Goal: Communication & Community: Ask a question

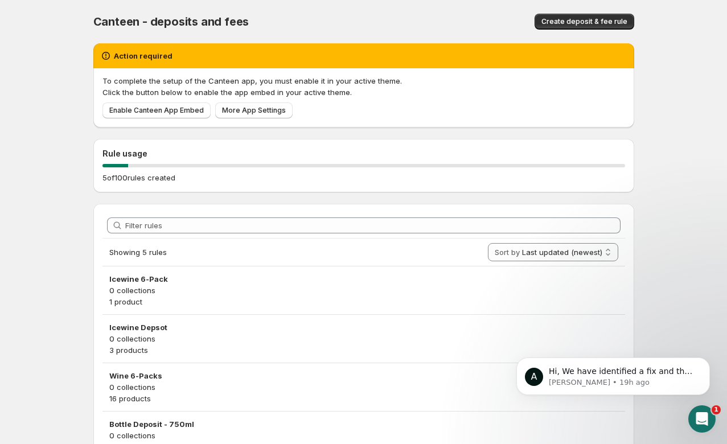
click at [692, 409] on div "Open Intercom Messenger" at bounding box center [703, 419] width 38 height 38
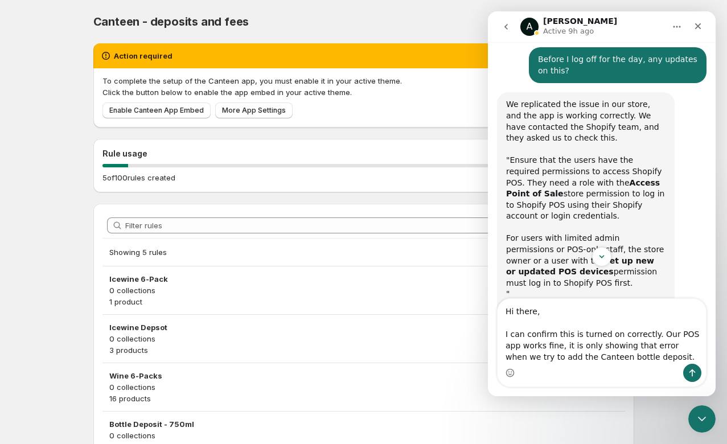
scroll to position [2182, 0]
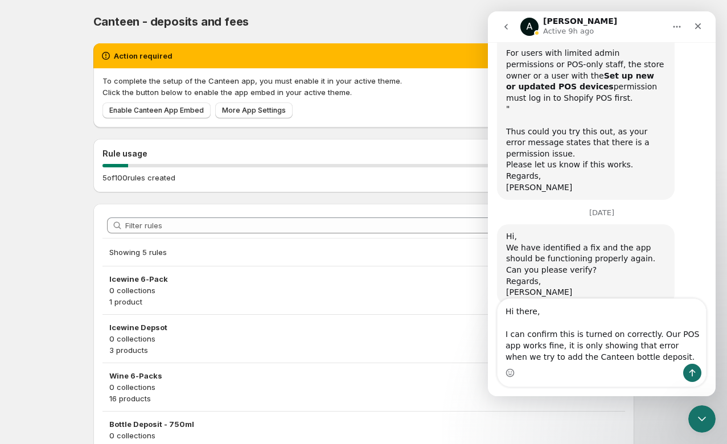
click at [553, 346] on textarea "Hi there, I can confirm this is turned on correctly. Our POS app works fine, it…" at bounding box center [602, 331] width 208 height 65
click at [544, 352] on textarea "Hi there, I can confirm this is turned on correctly. Our POS app works fine, it…" at bounding box center [602, 331] width 208 height 65
drag, startPoint x: 542, startPoint y: 349, endPoint x: 510, endPoint y: 343, distance: 31.8
click at [510, 343] on textarea "Hi there, I can confirm this is turned on correctly. Our POS app works fine, it…" at bounding box center [602, 331] width 208 height 65
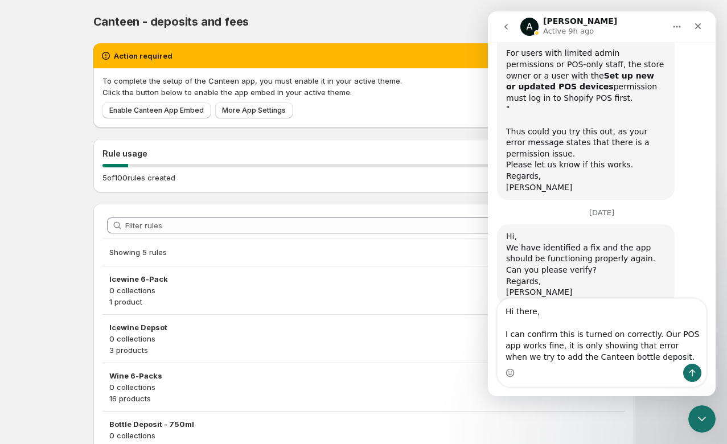
click at [516, 345] on textarea "Hi there, I can confirm this is turned on correctly. Our POS app works fine, it…" at bounding box center [602, 331] width 208 height 65
drag, startPoint x: 526, startPoint y: 341, endPoint x: 489, endPoint y: 271, distance: 79.2
click at [489, 271] on div "Ask us anything, or share your feedback. Welcome. We are glad you are here. Ple…" at bounding box center [602, 219] width 228 height 354
click at [509, 338] on textarea "Hi there, I can confirm this is turned on correctly. Our POS app works fine, it…" at bounding box center [602, 331] width 208 height 65
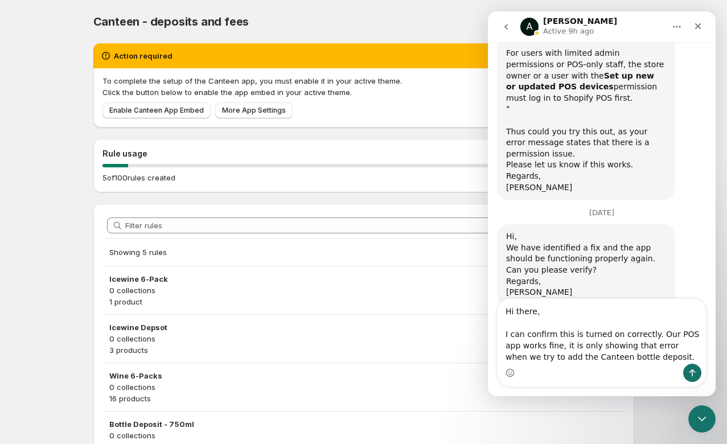
click at [523, 353] on textarea "Hi there, I can confirm this is turned on correctly. Our POS app works fine, it…" at bounding box center [602, 331] width 208 height 65
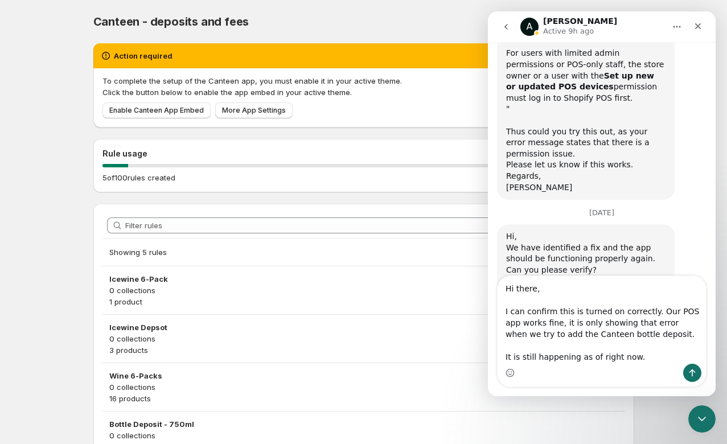
type textarea "Hi there, I can confirm this is turned on correctly. Our POS app works fine, it…"
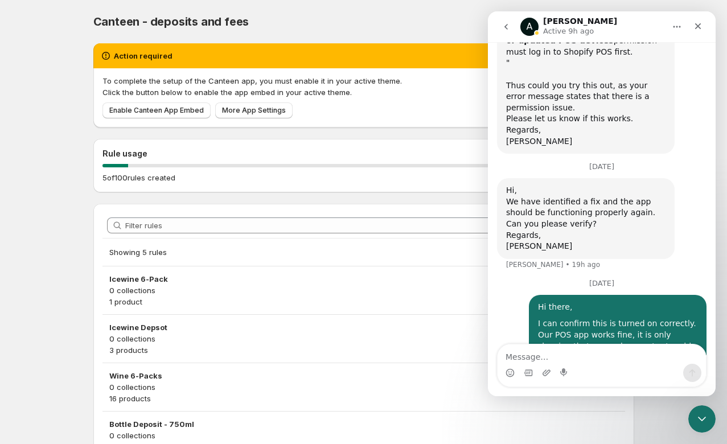
scroll to position [2240, 0]
